Goal: Task Accomplishment & Management: Manage account settings

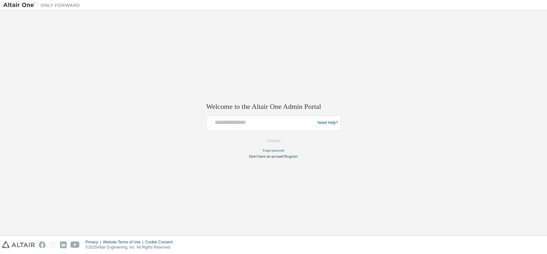
click at [255, 127] on div at bounding box center [261, 123] width 105 height 12
click at [262, 124] on input "text" at bounding box center [261, 121] width 105 height 9
type input "**********"
click at [276, 141] on button "Continue" at bounding box center [274, 141] width 28 height 10
